Goal: Transaction & Acquisition: Download file/media

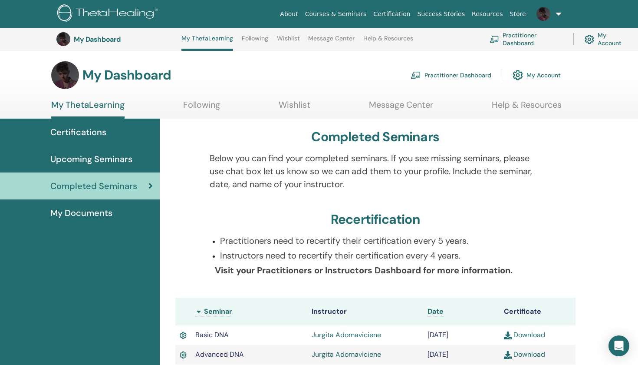
scroll to position [145, 0]
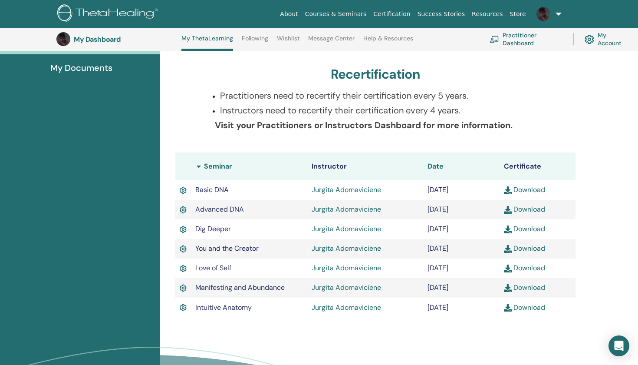
click at [507, 188] on img at bounding box center [508, 190] width 8 height 8
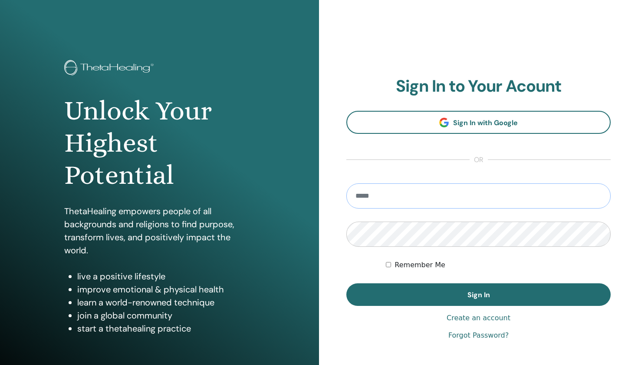
type input "**********"
click at [478, 294] on button "Sign In" at bounding box center [478, 294] width 264 height 23
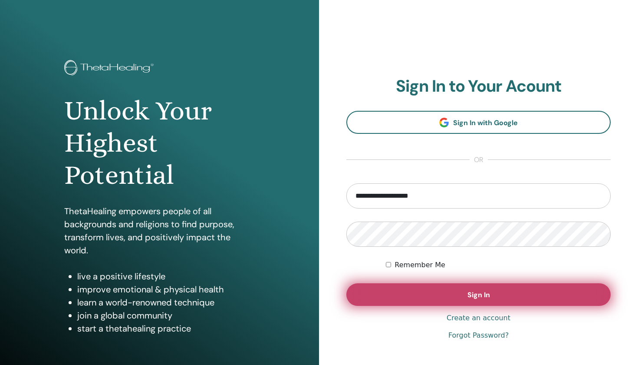
click at [490, 298] on button "Sign In" at bounding box center [478, 294] width 264 height 23
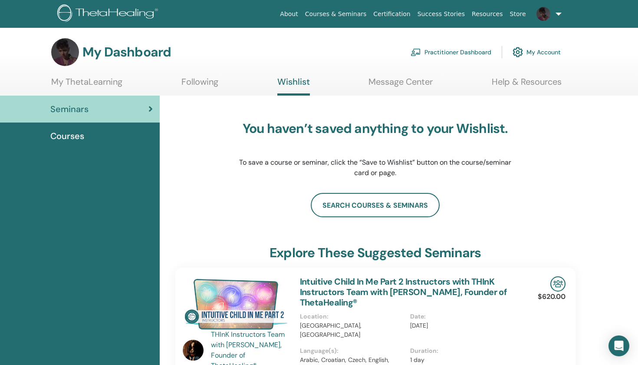
click at [352, 17] on link "Courses & Seminars" at bounding box center [336, 14] width 69 height 16
click at [556, 23] on link at bounding box center [548, 14] width 36 height 28
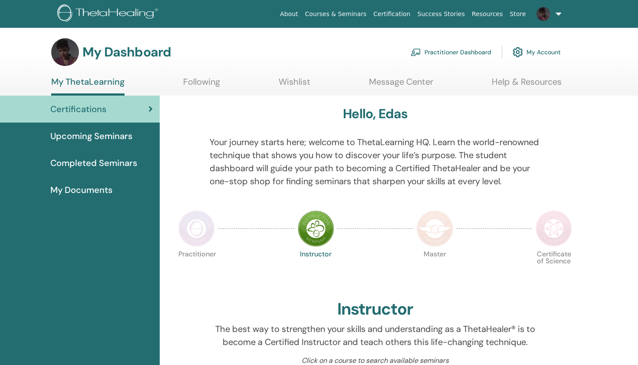
click at [111, 170] on link "Completed Seminars" at bounding box center [80, 162] width 160 height 27
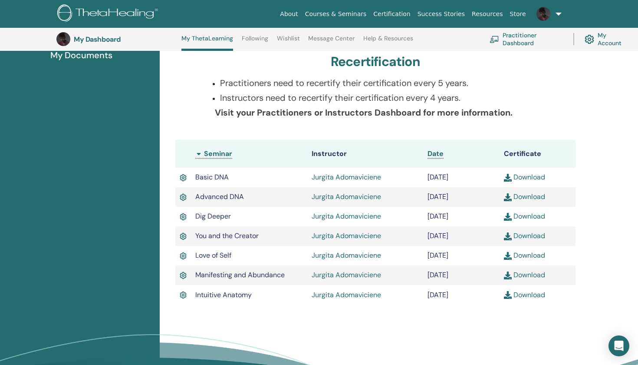
scroll to position [170, 0]
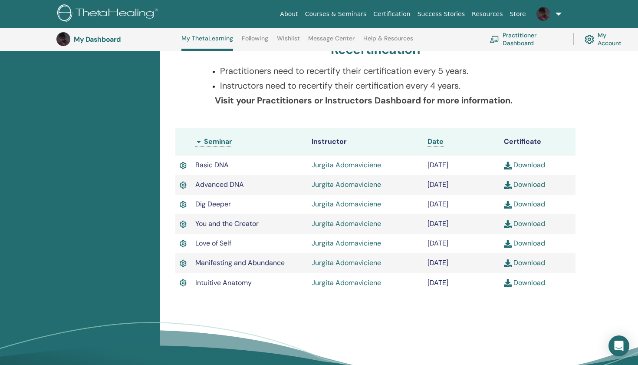
click at [625, 205] on div "Completed Seminars Below you can find your completed seminars. If you see missi…" at bounding box center [399, 179] width 479 height 460
click at [618, 129] on div "Completed Seminars Below you can find your completed seminars. If you see missi…" at bounding box center [399, 179] width 479 height 460
click at [537, 184] on link "Download" at bounding box center [524, 184] width 41 height 9
click at [536, 204] on link "Download" at bounding box center [524, 203] width 41 height 9
click at [534, 226] on link "Download" at bounding box center [524, 223] width 41 height 9
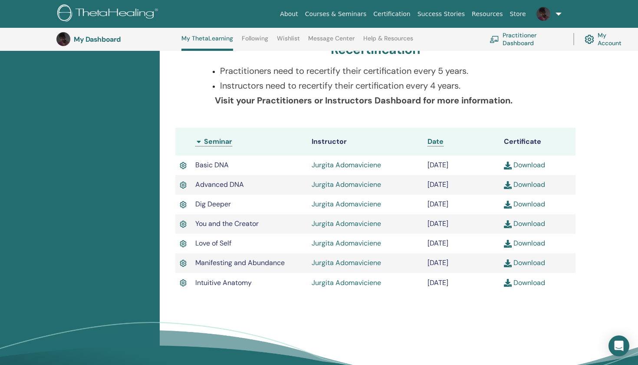
click at [536, 283] on link "Download" at bounding box center [524, 282] width 41 height 9
click at [550, 16] on img at bounding box center [543, 14] width 14 height 14
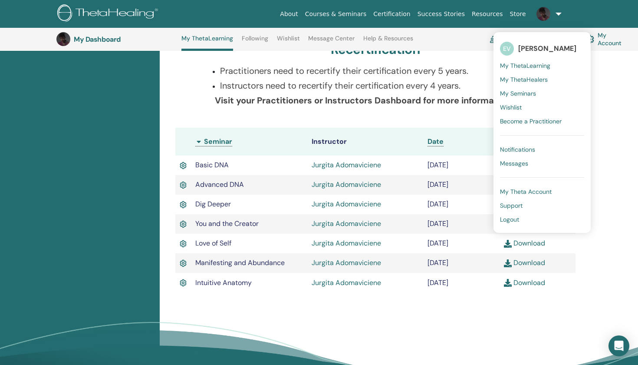
click at [534, 45] on span "[PERSON_NAME]" at bounding box center [547, 48] width 58 height 9
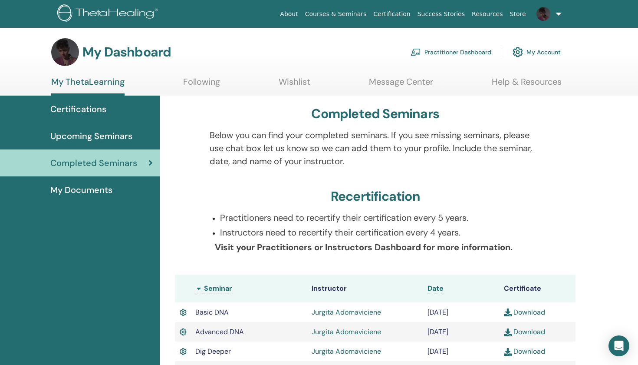
click at [520, 56] on img at bounding box center [518, 52] width 10 height 15
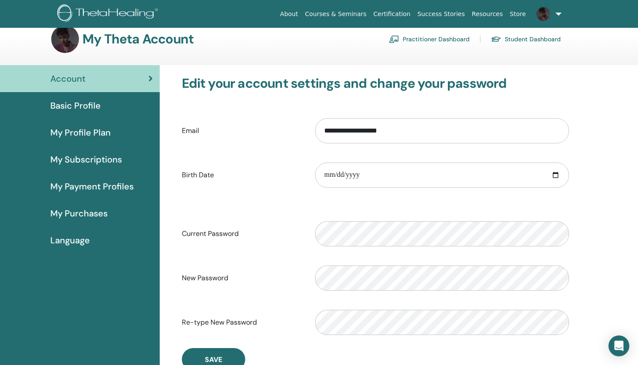
scroll to position [26, 0]
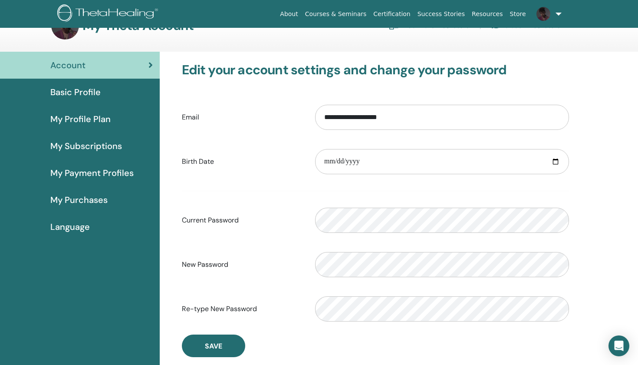
click at [85, 93] on span "Basic Profile" at bounding box center [75, 92] width 50 height 13
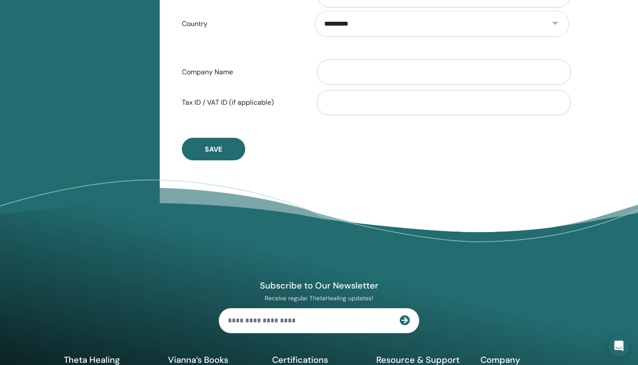
scroll to position [465, 0]
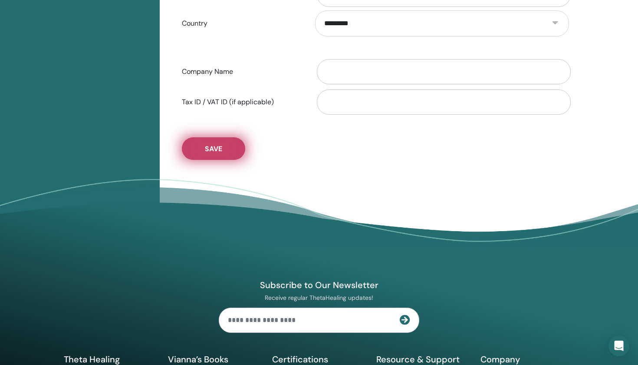
click at [217, 147] on span "Save" at bounding box center [213, 148] width 17 height 9
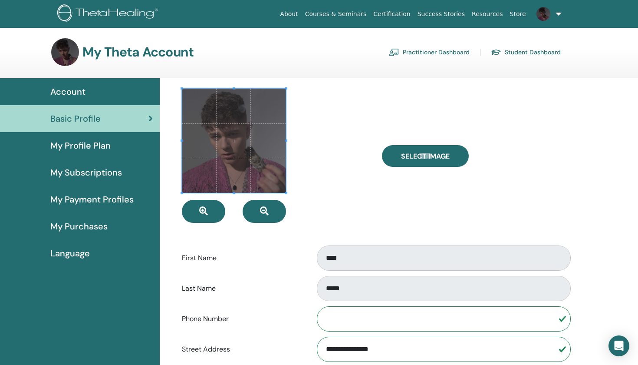
scroll to position [0, 0]
click at [441, 46] on link "Practitioner Dashboard" at bounding box center [429, 52] width 81 height 14
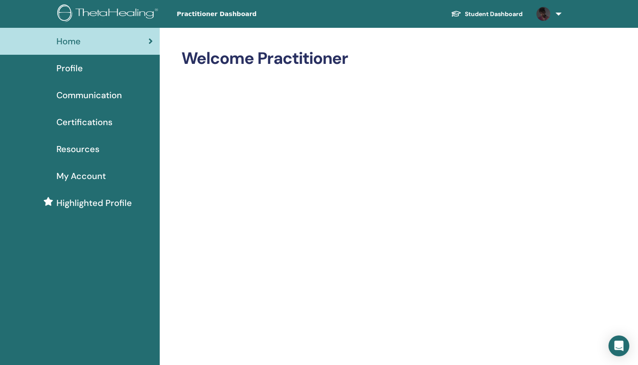
click at [543, 13] on img at bounding box center [543, 14] width 14 height 14
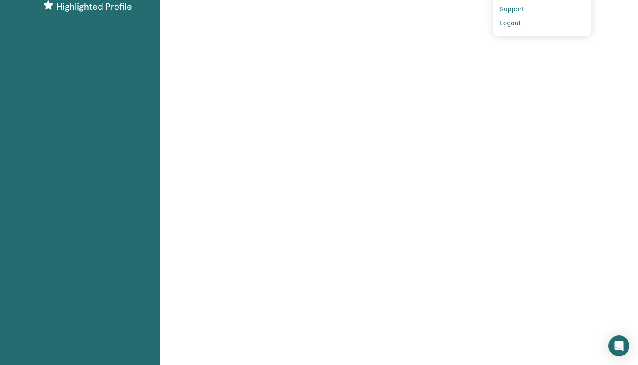
scroll to position [201, 0]
